Goal: Find specific page/section: Find specific page/section

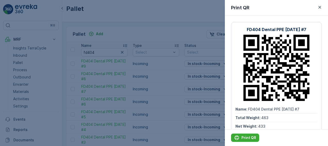
scroll to position [0, 0]
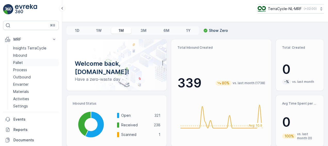
click at [17, 63] on p "Pallet" at bounding box center [18, 62] width 10 height 5
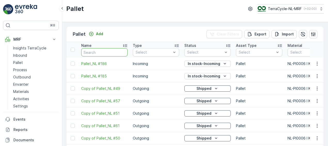
click at [102, 52] on input "text" at bounding box center [104, 52] width 46 height 8
type input "f"
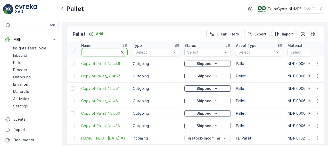
click at [102, 52] on input "f" at bounding box center [104, 52] width 46 height 8
type input "fd"
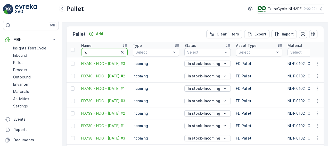
click at [98, 52] on input "fd" at bounding box center [104, 52] width 46 height 8
type input "fd4"
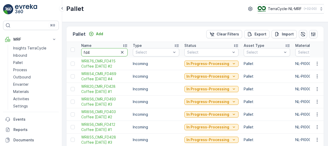
click at [98, 52] on input "fd4" at bounding box center [104, 52] width 46 height 8
type input "fd40"
click at [98, 52] on input "fd40" at bounding box center [104, 52] width 46 height 8
type input "fd404"
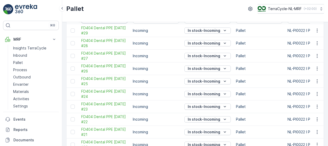
scroll to position [58, 0]
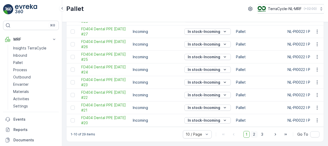
click at [255, 134] on span "2" at bounding box center [254, 134] width 7 height 7
click at [315, 106] on icon "button" at bounding box center [317, 107] width 5 height 5
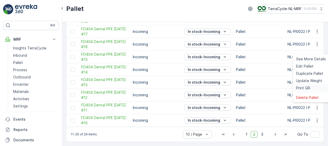
click at [302, 86] on span "Print QR" at bounding box center [303, 87] width 14 height 5
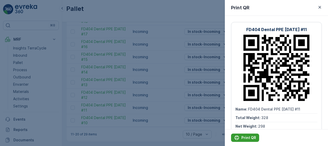
click at [245, 139] on p "Print QR" at bounding box center [249, 137] width 15 height 5
